Goal: Transaction & Acquisition: Purchase product/service

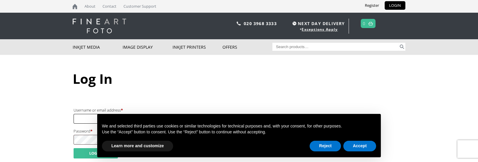
type input "[PERSON_NAME][EMAIL_ADDRESS][DOMAIN_NAME]"
click at [84, 152] on button "Log in" at bounding box center [95, 153] width 44 height 10
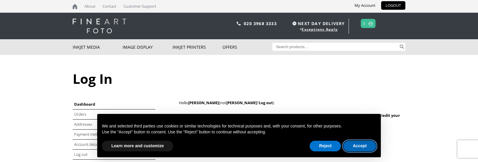
click at [366, 144] on button "Accept" at bounding box center [359, 146] width 33 height 11
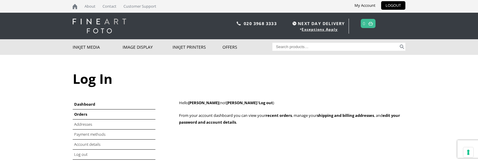
click at [83, 115] on link "Orders" at bounding box center [80, 114] width 13 height 5
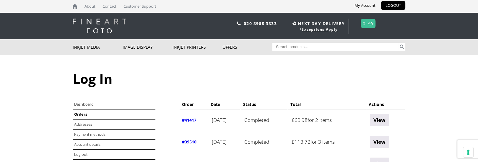
click at [186, 119] on link "#41417" at bounding box center [189, 120] width 14 height 6
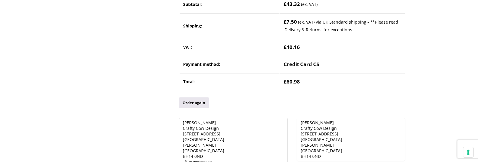
scroll to position [207, 0]
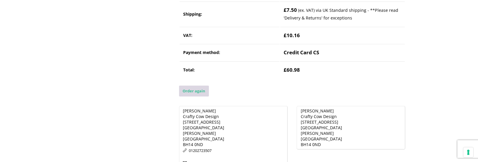
click at [192, 91] on link "Order again" at bounding box center [194, 91] width 30 height 11
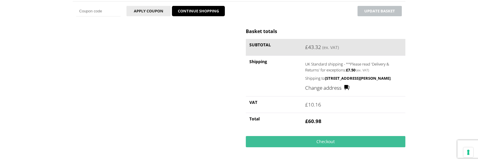
scroll to position [177, 0]
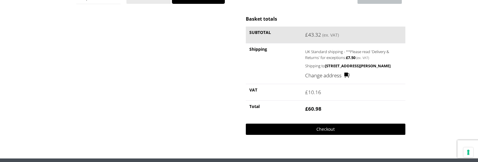
click at [347, 135] on link "Checkout" at bounding box center [325, 129] width 159 height 11
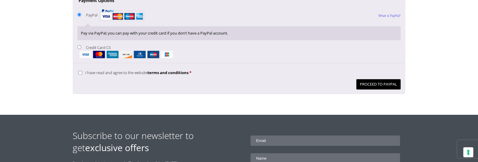
scroll to position [531, 0]
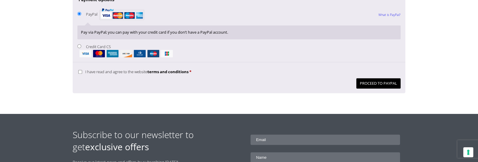
click at [102, 71] on span "I have read and agree to the website terms and conditions" at bounding box center [136, 71] width 103 height 5
click at [82, 71] on input "I have read and agree to the website terms and conditions *" at bounding box center [80, 72] width 4 height 4
checkbox input "true"
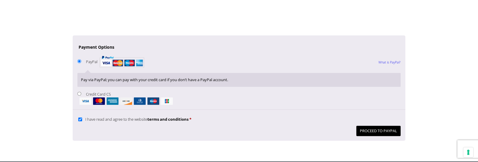
scroll to position [472, 0]
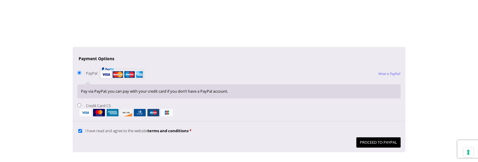
click at [86, 104] on li "Credit Card CS Pay securely using your credit card." at bounding box center [238, 109] width 323 height 14
click at [79, 103] on input "Credit Card CS" at bounding box center [79, 105] width 4 height 4
radio input "true"
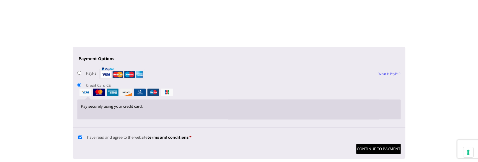
click at [98, 90] on img "Checkout" at bounding box center [99, 92] width 12 height 7
click at [81, 87] on input "Credit Card CS" at bounding box center [79, 85] width 4 height 4
click at [133, 108] on p "Pay securely using your credit card." at bounding box center [239, 106] width 316 height 7
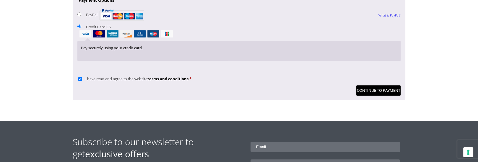
scroll to position [531, 0]
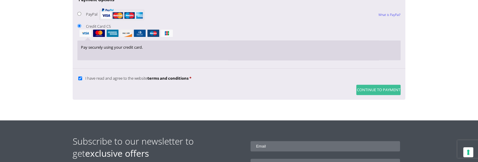
click at [375, 91] on button "Continue to Payment" at bounding box center [378, 90] width 44 height 10
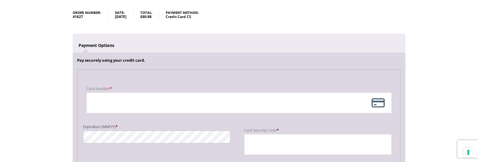
scroll to position [148, 0]
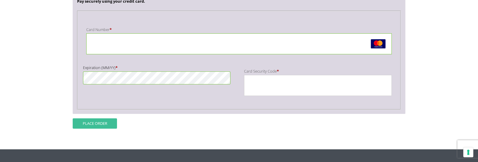
click at [96, 122] on button "Place order" at bounding box center [95, 123] width 44 height 10
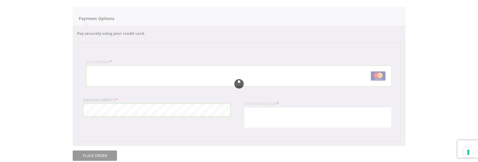
scroll to position [118, 0]
